Goal: Task Accomplishment & Management: Use online tool/utility

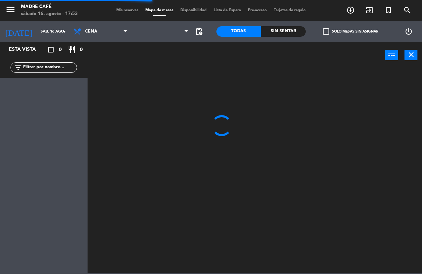
click at [353, 10] on icon "add_circle_outline" at bounding box center [350, 10] width 8 height 8
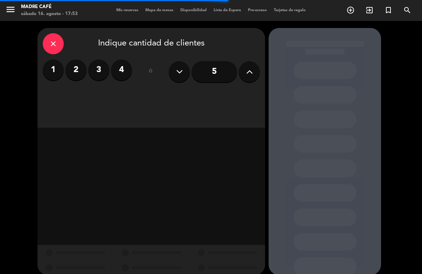
click at [50, 44] on icon "close" at bounding box center [53, 44] width 8 height 8
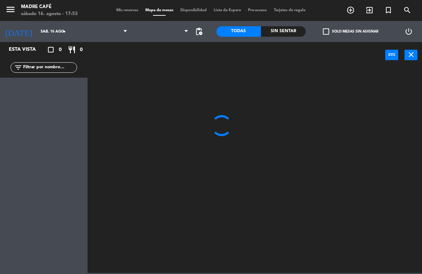
click at [354, 8] on icon "exit_to_app" at bounding box center [350, 10] width 8 height 8
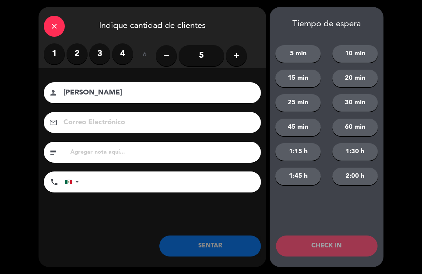
type input "[PERSON_NAME]"
click at [352, 245] on button "CHECK IN" at bounding box center [326, 245] width 101 height 21
click at [77, 56] on label "2" at bounding box center [76, 53] width 21 height 21
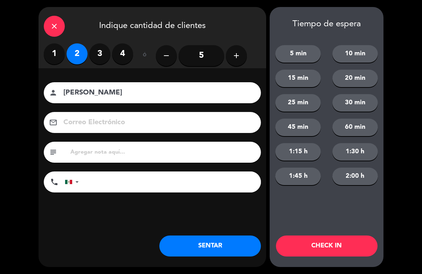
click at [317, 245] on button "CHECK IN" at bounding box center [326, 245] width 101 height 21
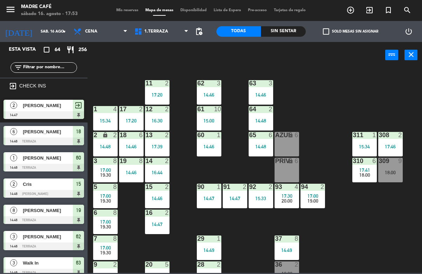
click at [160, 86] on div at bounding box center [157, 83] width 12 height 6
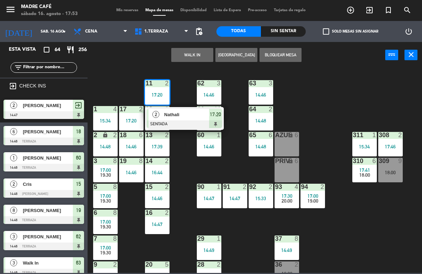
click at [212, 113] on span "17:20" at bounding box center [215, 114] width 11 height 8
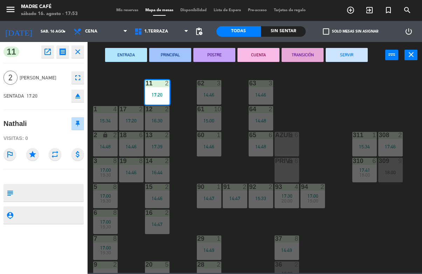
click at [350, 57] on button "SERVIR" at bounding box center [346, 55] width 42 height 14
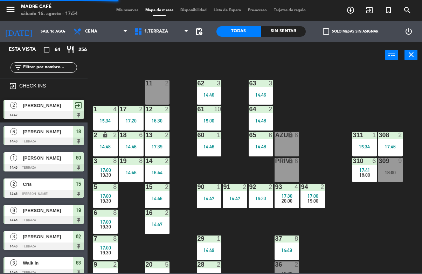
click at [159, 118] on div "16:30" at bounding box center [157, 120] width 24 height 5
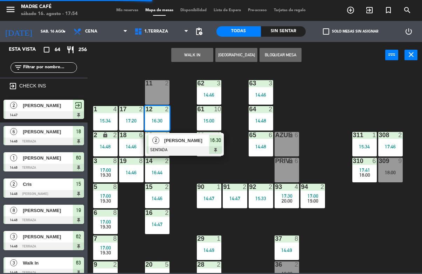
click at [212, 140] on span "16:30" at bounding box center [215, 140] width 11 height 8
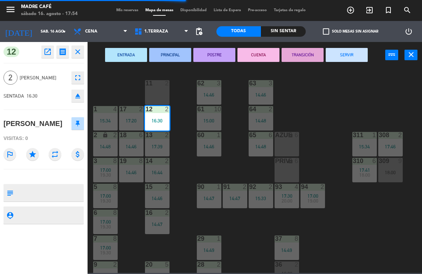
click at [351, 53] on button "SERVIR" at bounding box center [346, 55] width 42 height 14
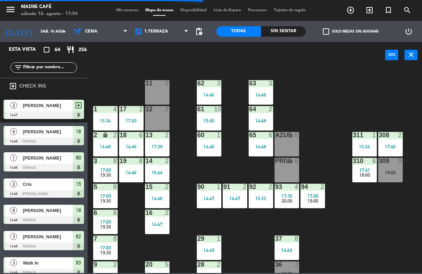
click at [152, 145] on div "17:39" at bounding box center [157, 146] width 24 height 5
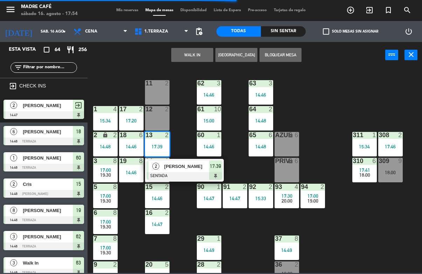
click at [205, 168] on span "[PERSON_NAME]" at bounding box center [186, 166] width 45 height 7
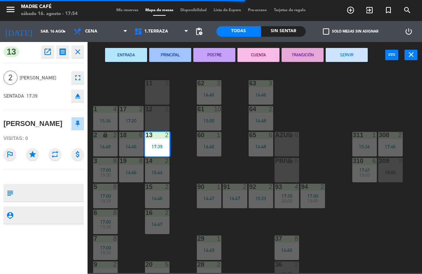
click at [353, 52] on button "SERVIR" at bounding box center [346, 55] width 42 height 14
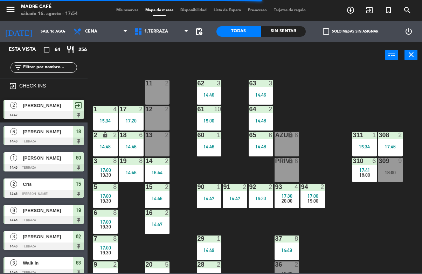
scroll to position [204, 0]
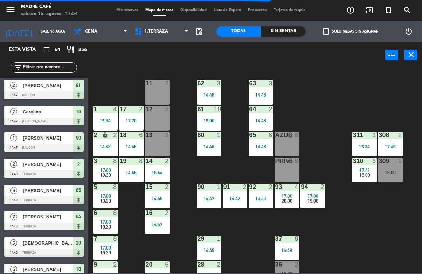
click at [161, 171] on div "16:44" at bounding box center [157, 172] width 24 height 5
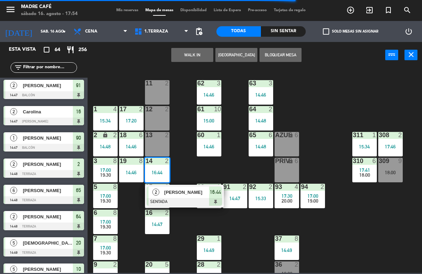
click at [208, 189] on span "[PERSON_NAME]" at bounding box center [186, 192] width 45 height 7
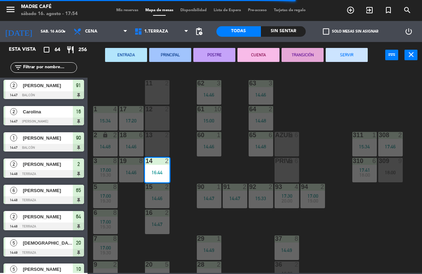
click at [346, 55] on button "SERVIR" at bounding box center [346, 55] width 42 height 14
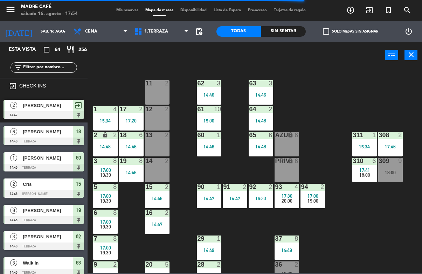
scroll to position [0, 0]
click at [157, 194] on div "15 2 14:46" at bounding box center [157, 196] width 24 height 24
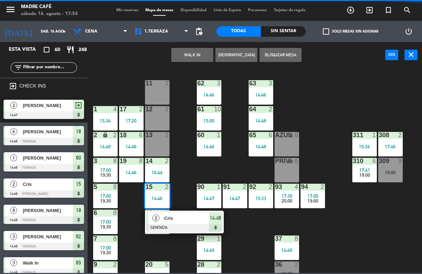
click at [217, 213] on div "14:46" at bounding box center [215, 218] width 13 height 12
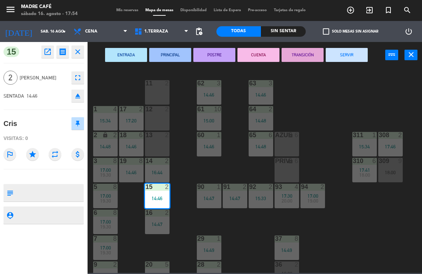
click at [349, 51] on button "SERVIR" at bounding box center [346, 55] width 42 height 14
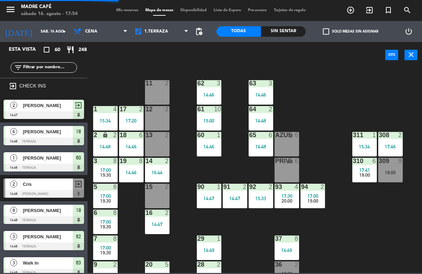
click at [164, 217] on div "16 2 14:47" at bounding box center [157, 222] width 24 height 24
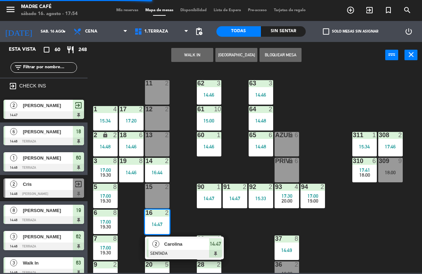
click at [214, 242] on span "14:47" at bounding box center [215, 244] width 11 height 8
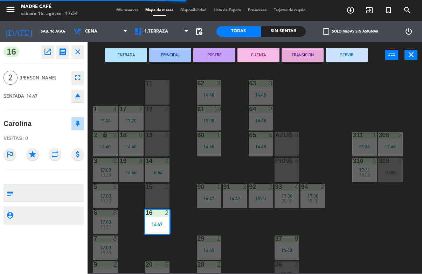
click at [350, 57] on button "SERVIR" at bounding box center [346, 55] width 42 height 14
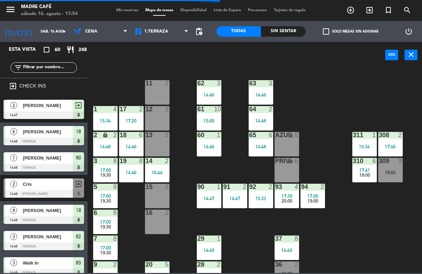
click at [201, 196] on div "14:47" at bounding box center [209, 198] width 24 height 5
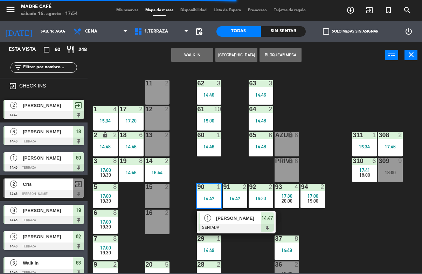
click at [253, 215] on span "[PERSON_NAME]" at bounding box center [238, 217] width 45 height 7
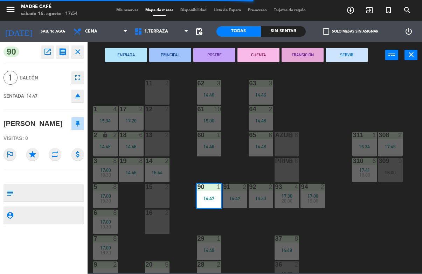
click at [353, 57] on button "SERVIR" at bounding box center [346, 55] width 42 height 14
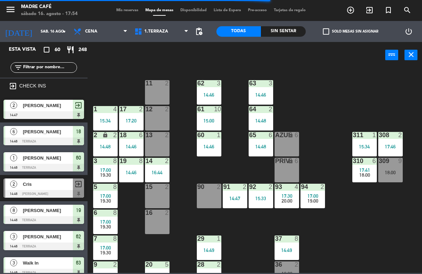
click at [212, 147] on div "14:46" at bounding box center [209, 146] width 24 height 5
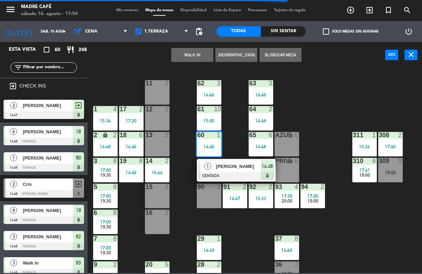
click at [248, 170] on span "[PERSON_NAME]" at bounding box center [238, 166] width 45 height 7
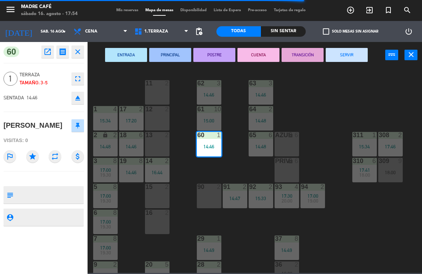
click at [352, 54] on button "SERVIR" at bounding box center [346, 55] width 42 height 14
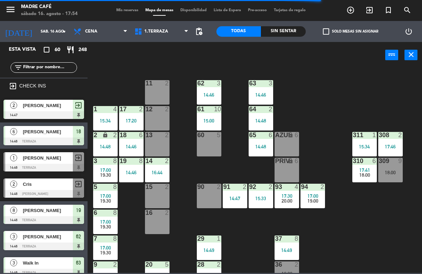
click at [221, 118] on div "61 10 15:00" at bounding box center [209, 118] width 24 height 24
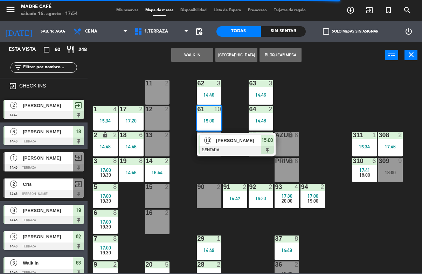
click at [256, 144] on div "[PERSON_NAME]" at bounding box center [237, 141] width 45 height 12
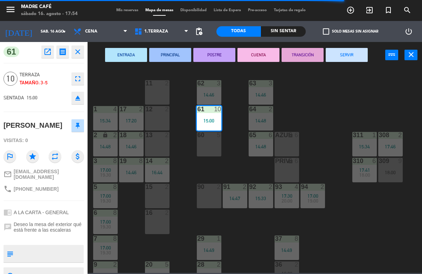
click at [345, 55] on button "SERVIR" at bounding box center [346, 55] width 42 height 14
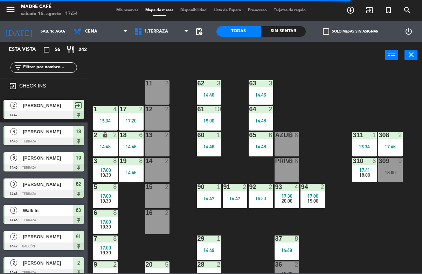
click at [215, 90] on div "62 3 14:46" at bounding box center [209, 92] width 24 height 24
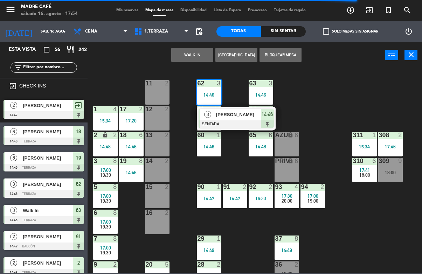
click at [263, 125] on div at bounding box center [235, 124] width 75 height 8
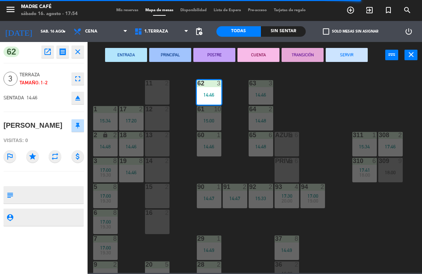
click at [345, 57] on button "SERVIR" at bounding box center [346, 55] width 42 height 14
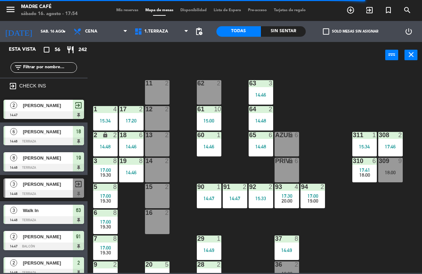
click at [214, 142] on div "60 1 14:46" at bounding box center [209, 144] width 24 height 24
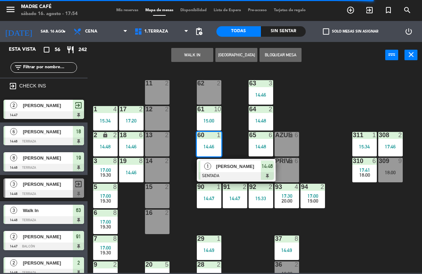
click at [267, 167] on span "14:46" at bounding box center [266, 166] width 11 height 8
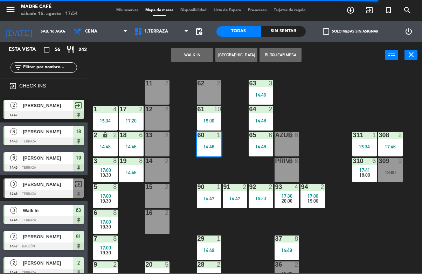
click at [337, 78] on div "11 2 63 3 14:46 62 2 12 2 1 4 15:34 61 10 15:00 64 2 14:48 17 2 17:20 13 2 2 lo…" at bounding box center [257, 170] width 330 height 205
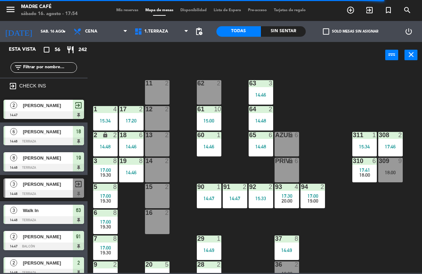
click at [273, 90] on div "63 3 14:46" at bounding box center [260, 92] width 24 height 24
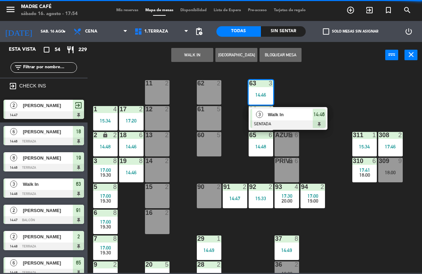
click at [313, 114] on span "14:46" at bounding box center [318, 114] width 11 height 8
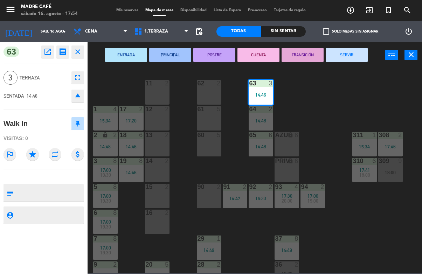
click at [350, 56] on button "SERVIR" at bounding box center [346, 55] width 42 height 14
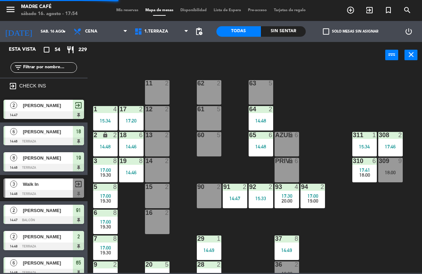
click at [264, 112] on div "64 2" at bounding box center [260, 109] width 24 height 7
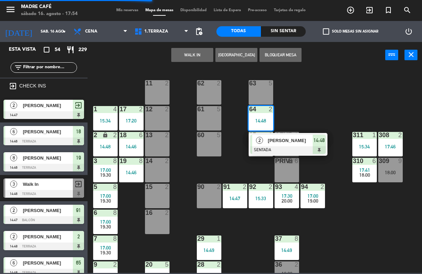
click at [313, 140] on span "14:48" at bounding box center [318, 140] width 11 height 8
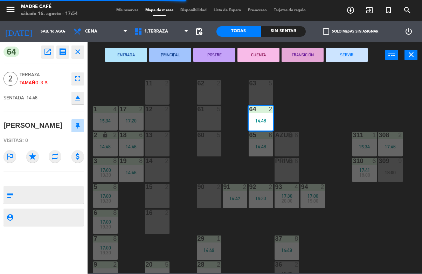
click at [351, 56] on button "SERVIR" at bounding box center [346, 55] width 42 height 14
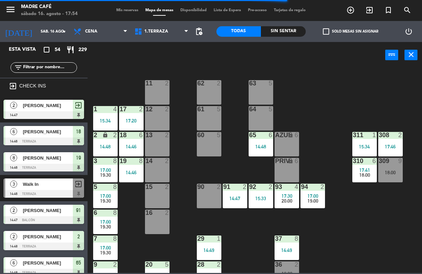
click at [39, 66] on input "text" at bounding box center [49, 68] width 54 height 8
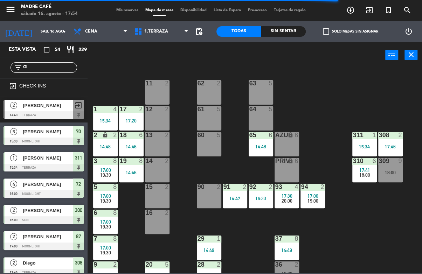
type input "Glo"
